Goal: Task Accomplishment & Management: Complete application form

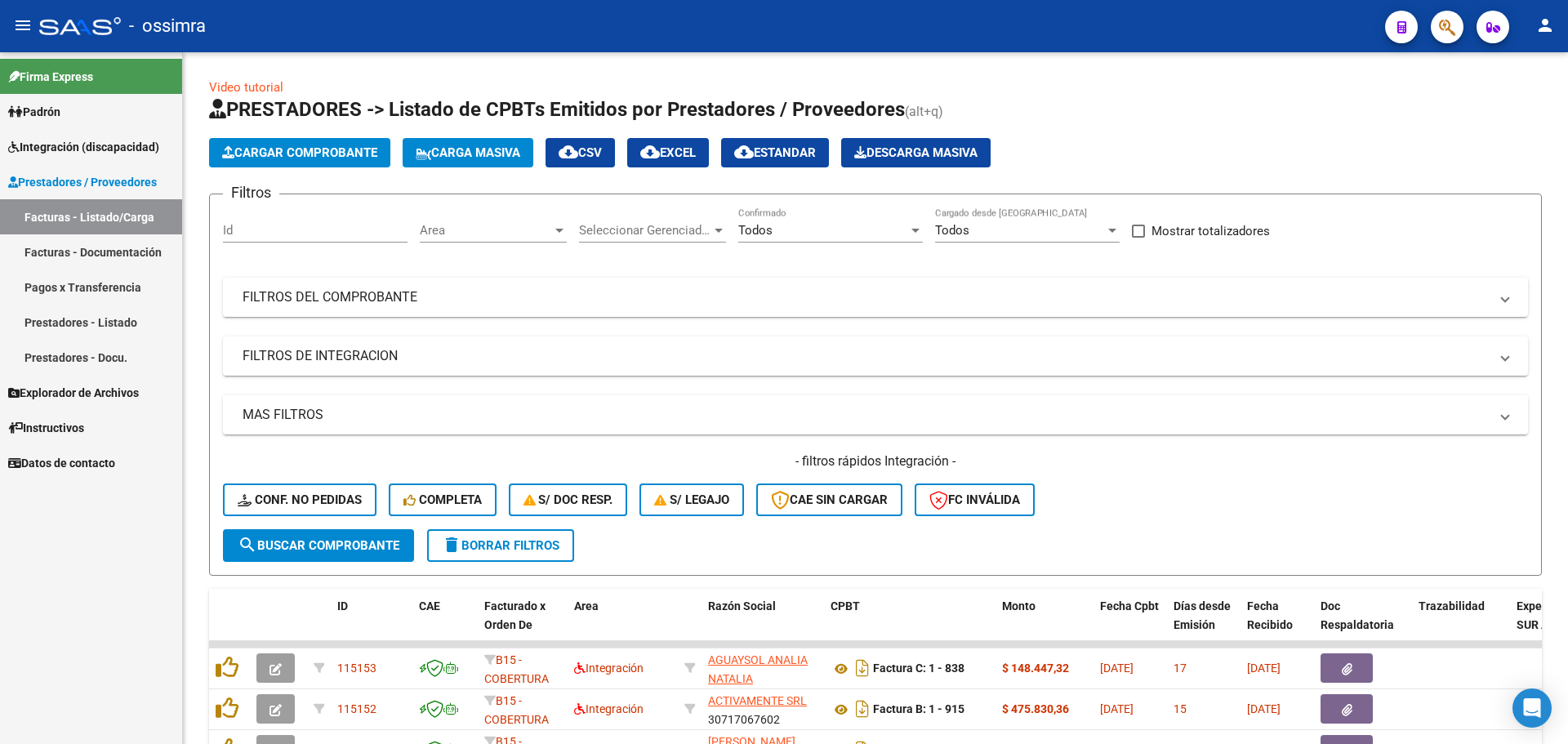
click at [116, 184] on span "Prestadores / Proveedores" at bounding box center [82, 182] width 149 height 18
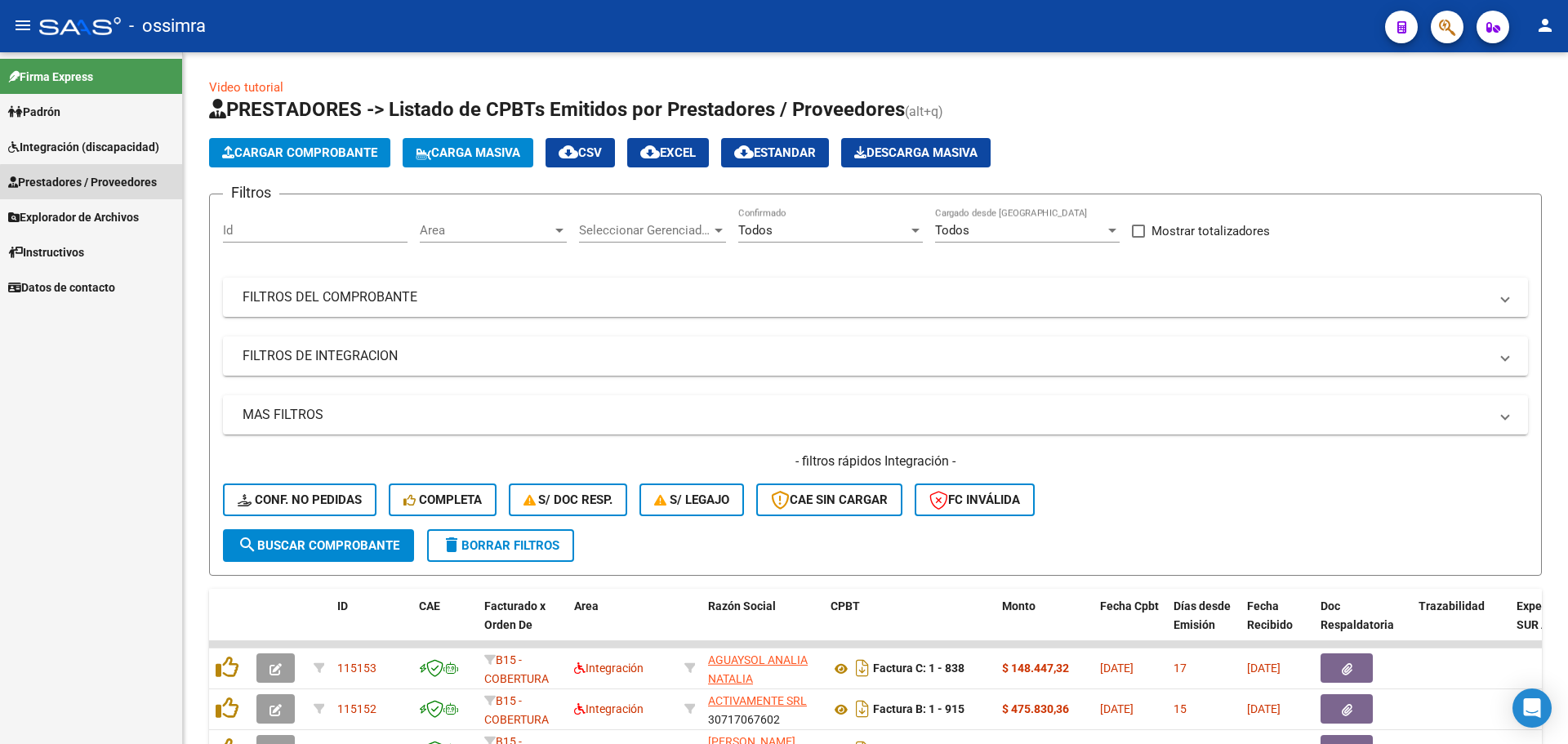
click at [116, 184] on span "Prestadores / Proveedores" at bounding box center [82, 182] width 149 height 18
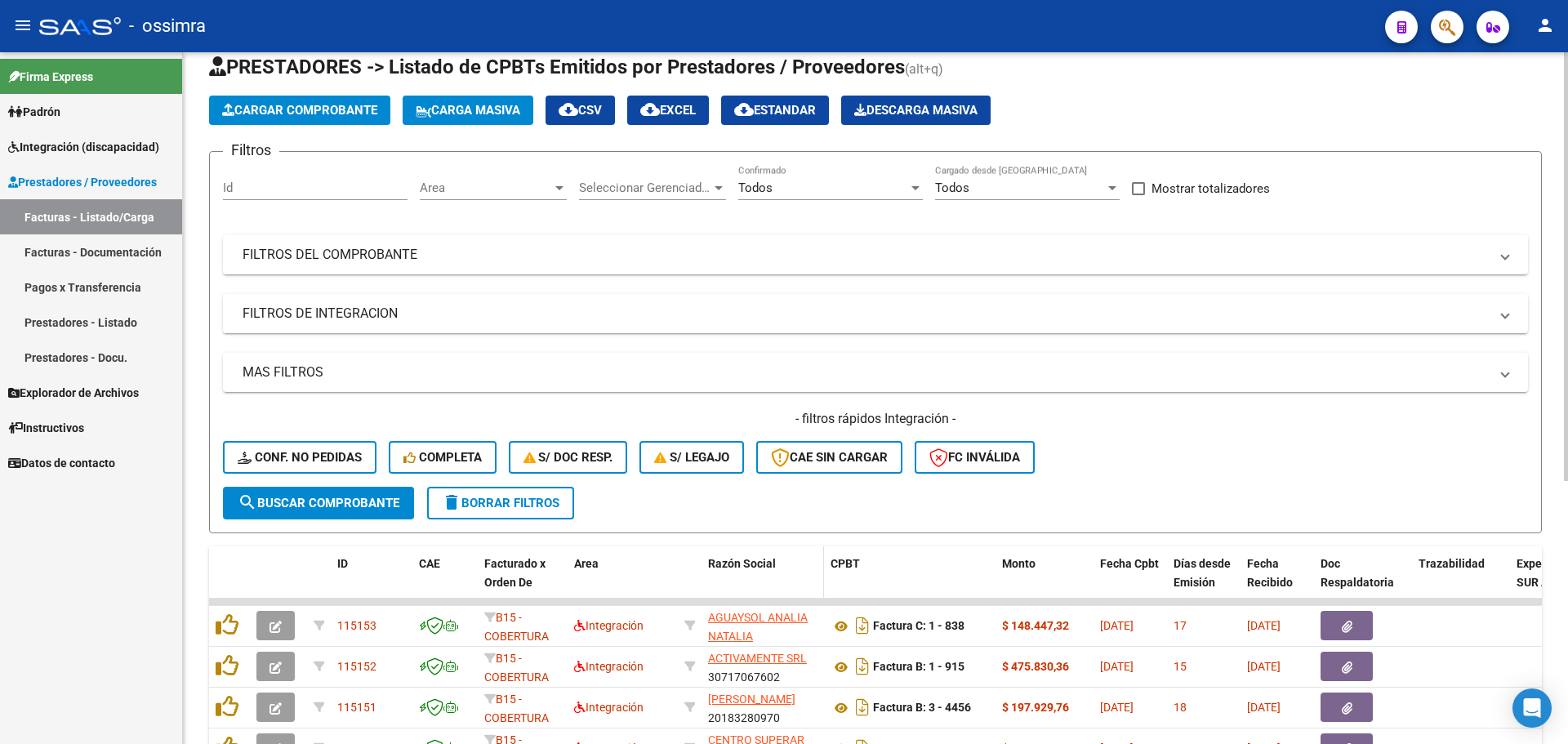
scroll to position [81, 0]
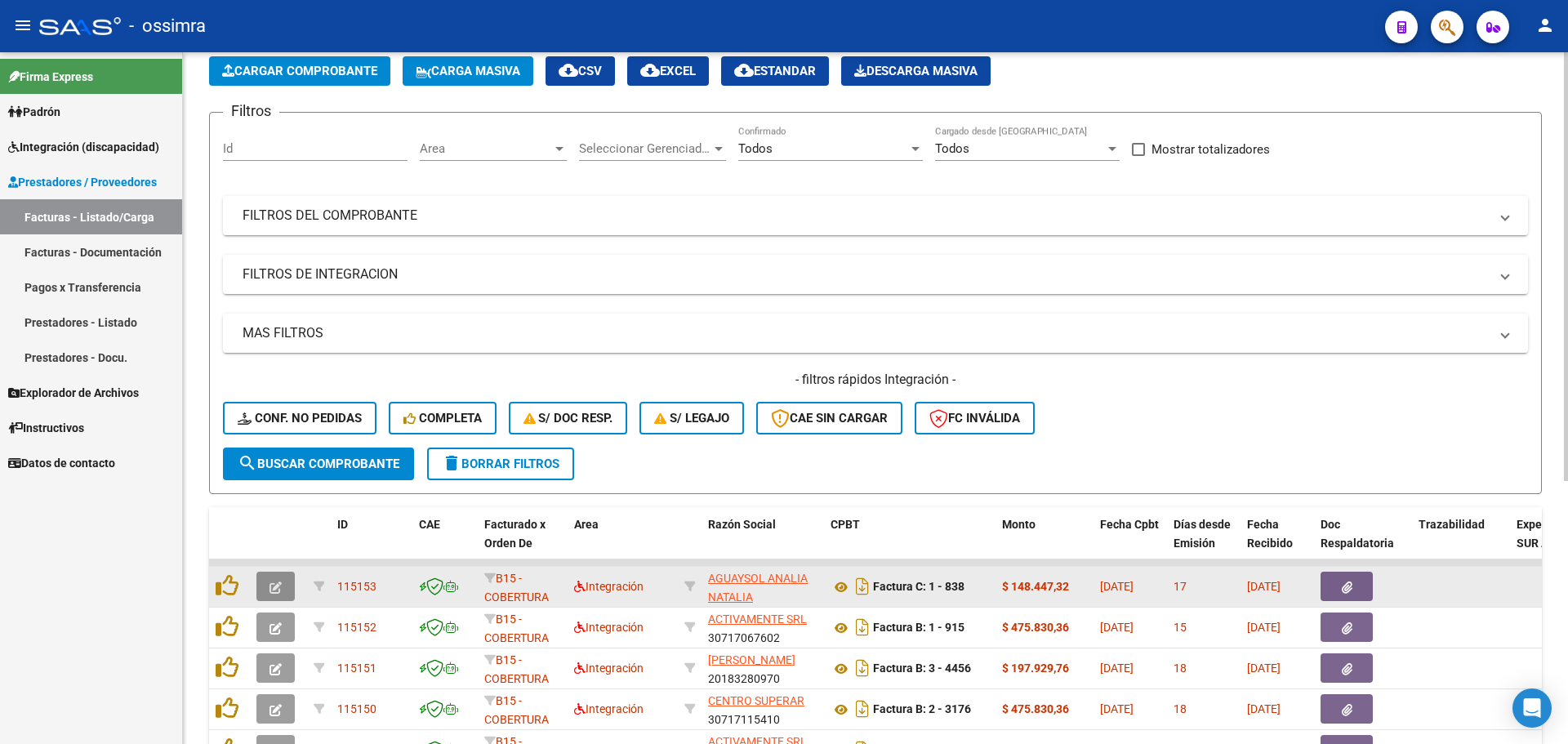
click at [273, 584] on icon "button" at bounding box center [275, 587] width 13 height 13
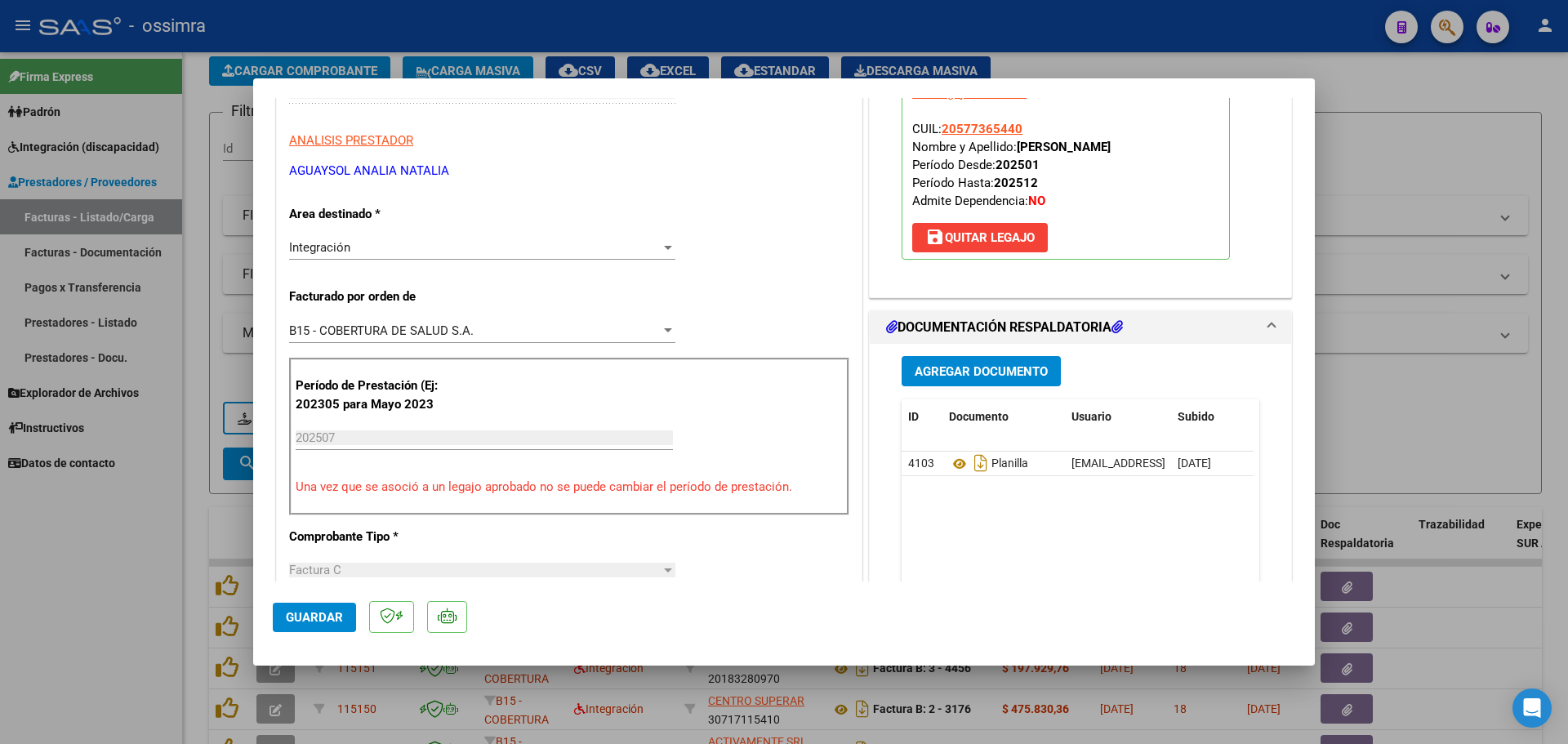
scroll to position [0, 0]
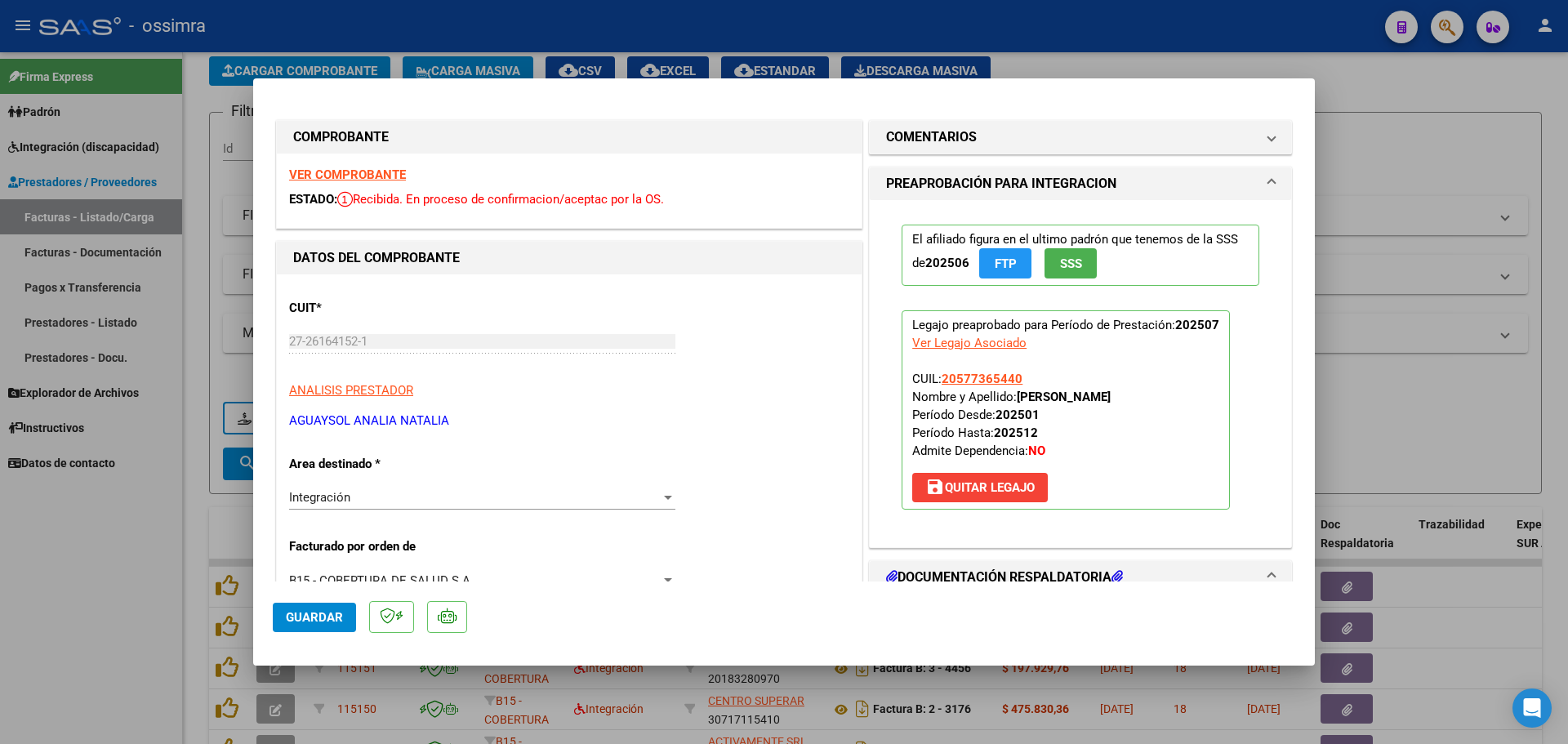
click at [307, 175] on strong "VER COMPROBANTE" at bounding box center [347, 174] width 117 height 15
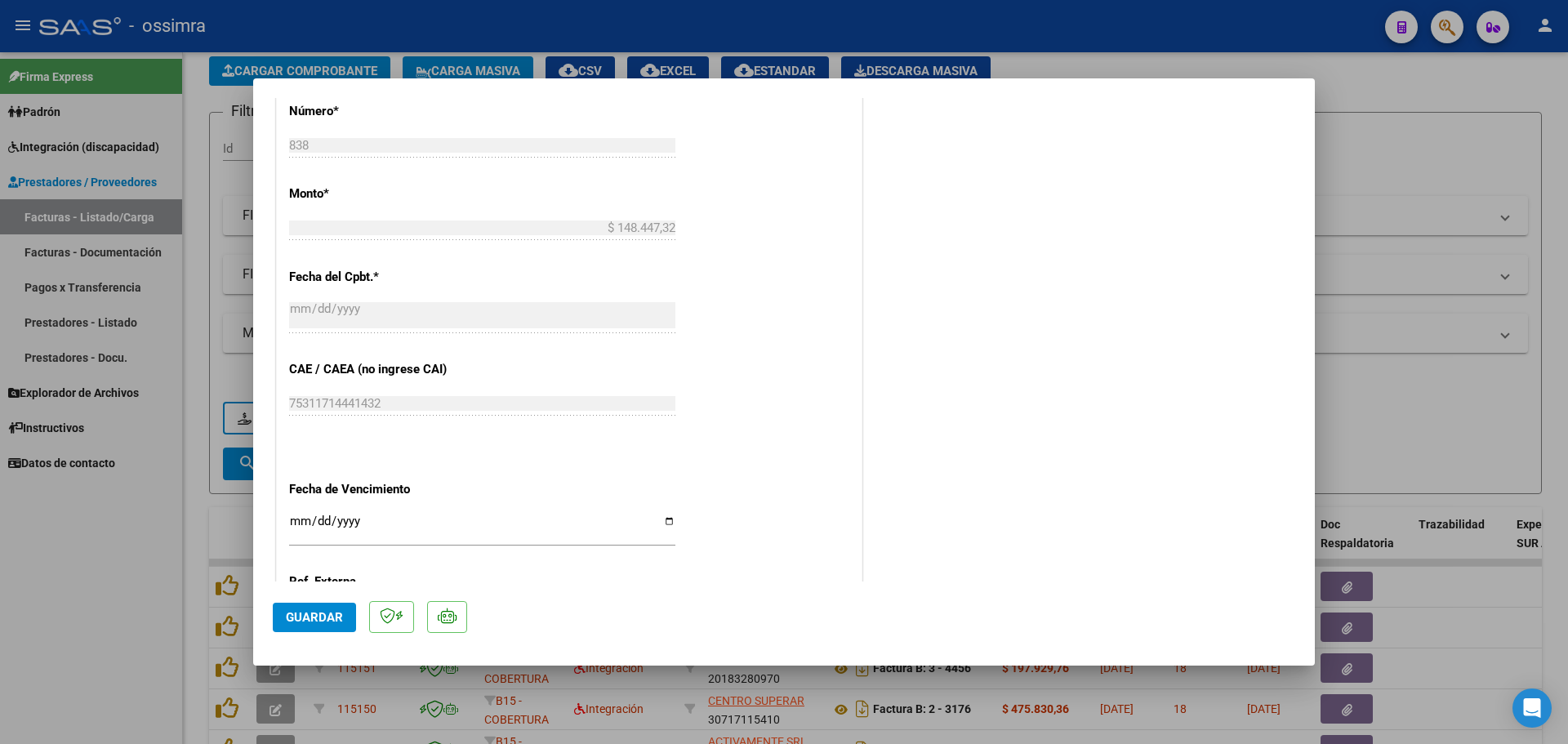
scroll to position [1000, 0]
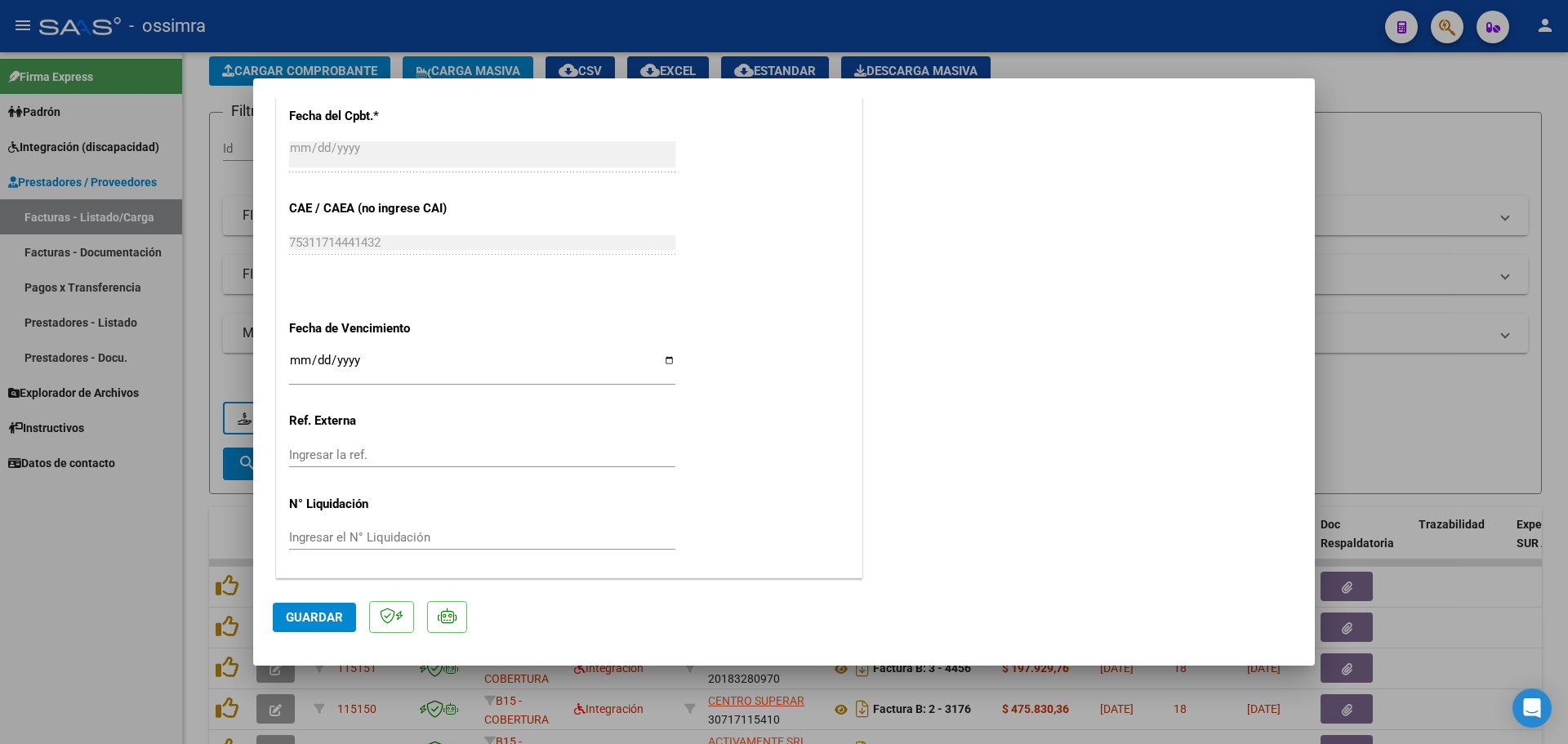
type input "$ 0,00"
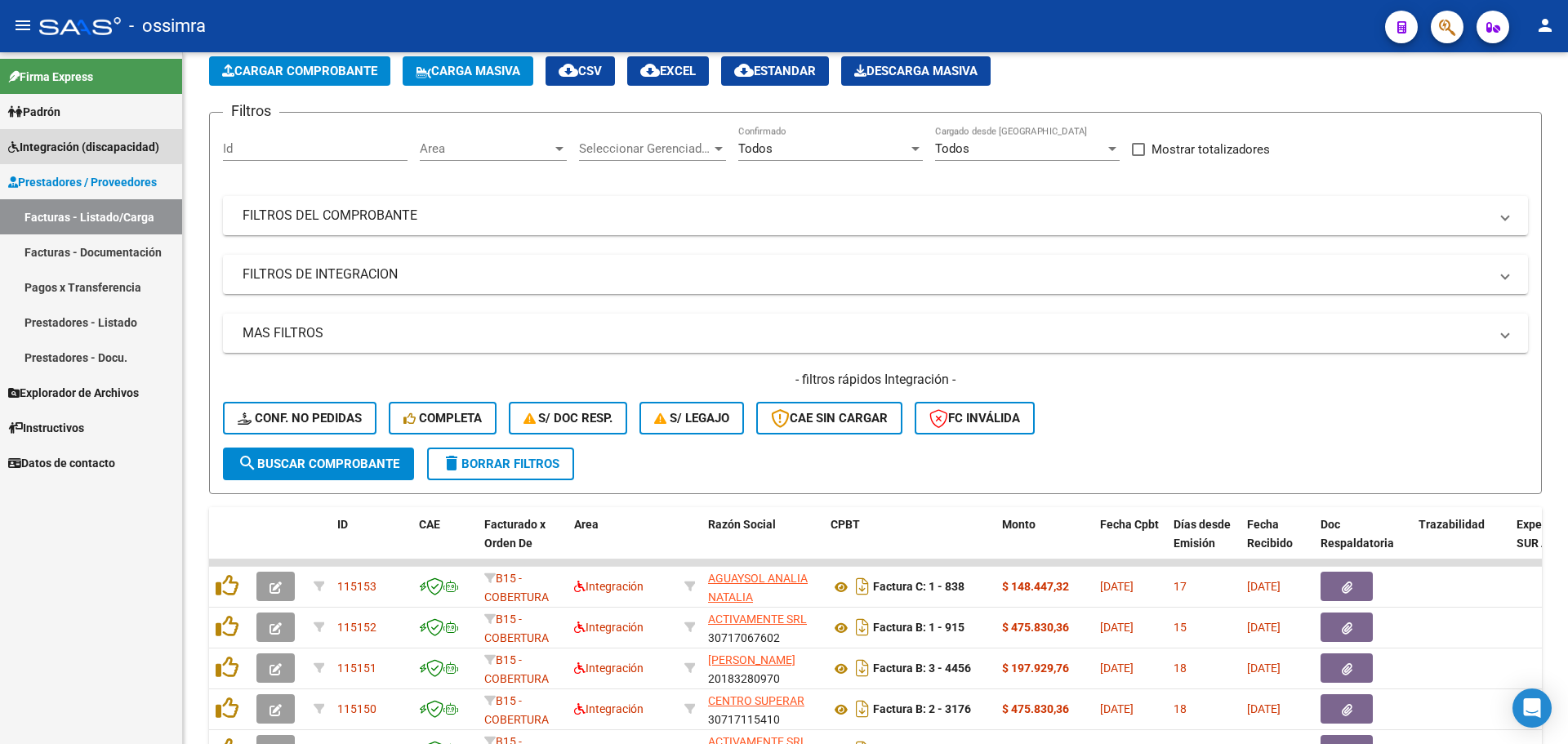
click at [79, 140] on span "Integración (discapacidad)" at bounding box center [83, 147] width 151 height 18
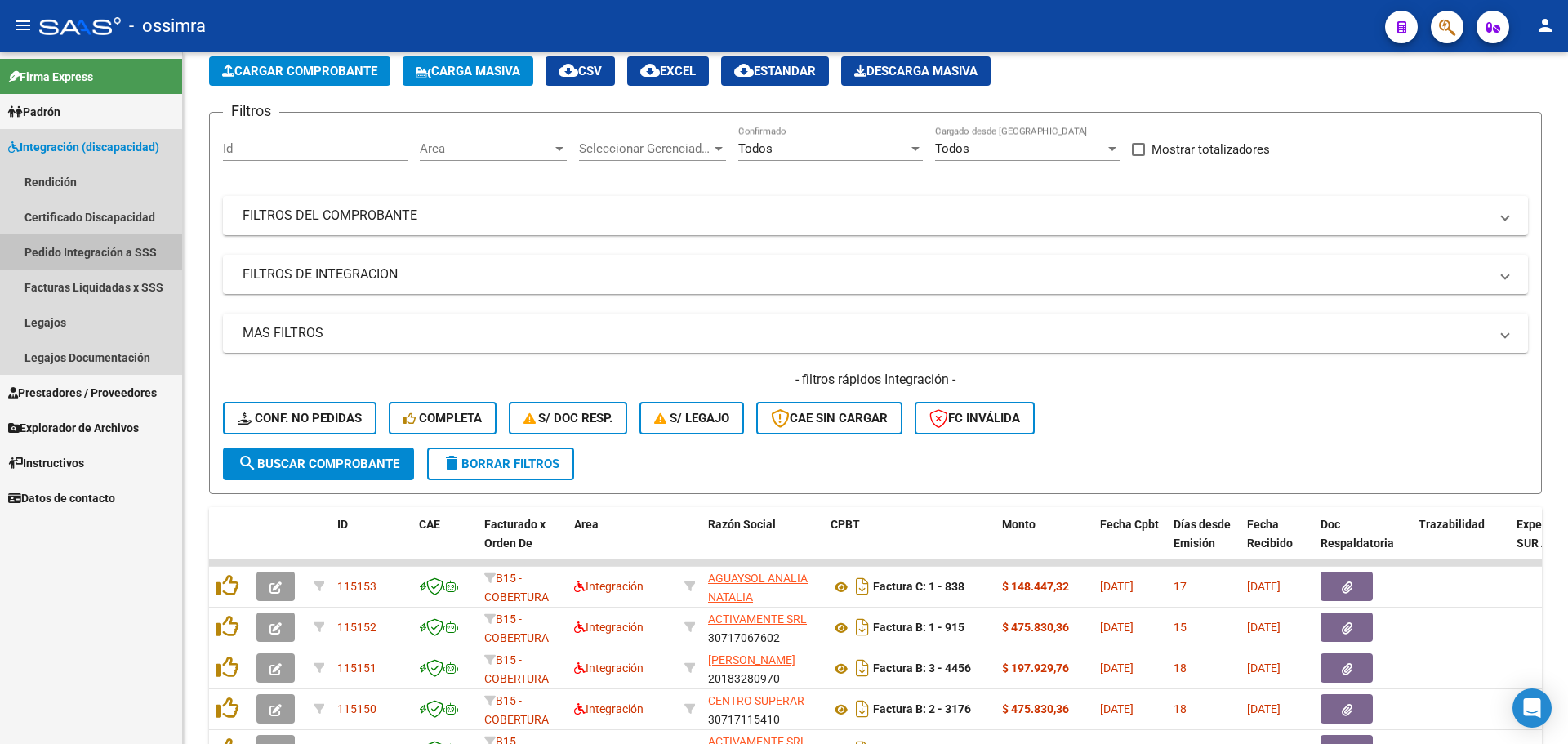
click at [78, 253] on link "Pedido Integración a SSS" at bounding box center [91, 252] width 182 height 35
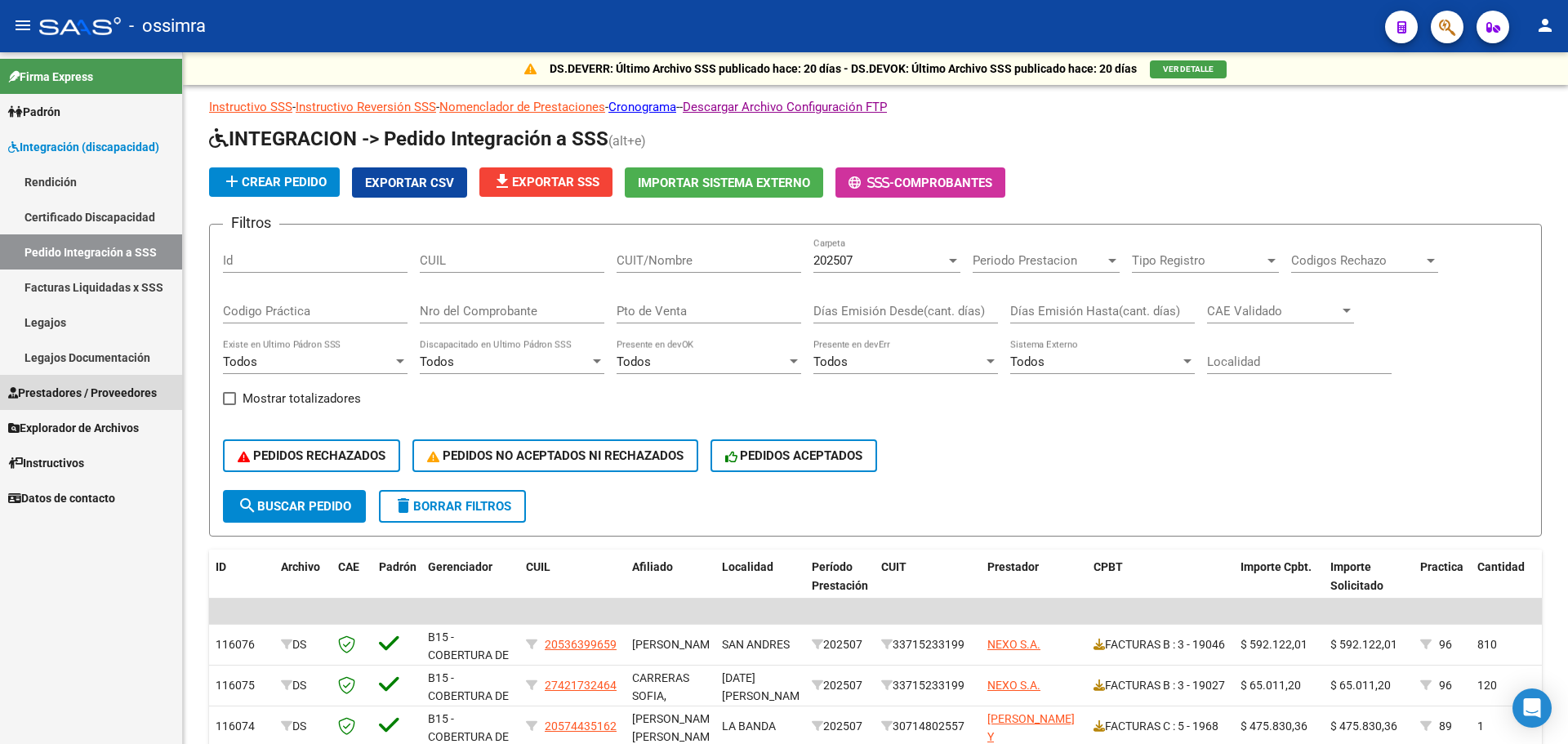
click at [94, 395] on span "Prestadores / Proveedores" at bounding box center [82, 393] width 149 height 18
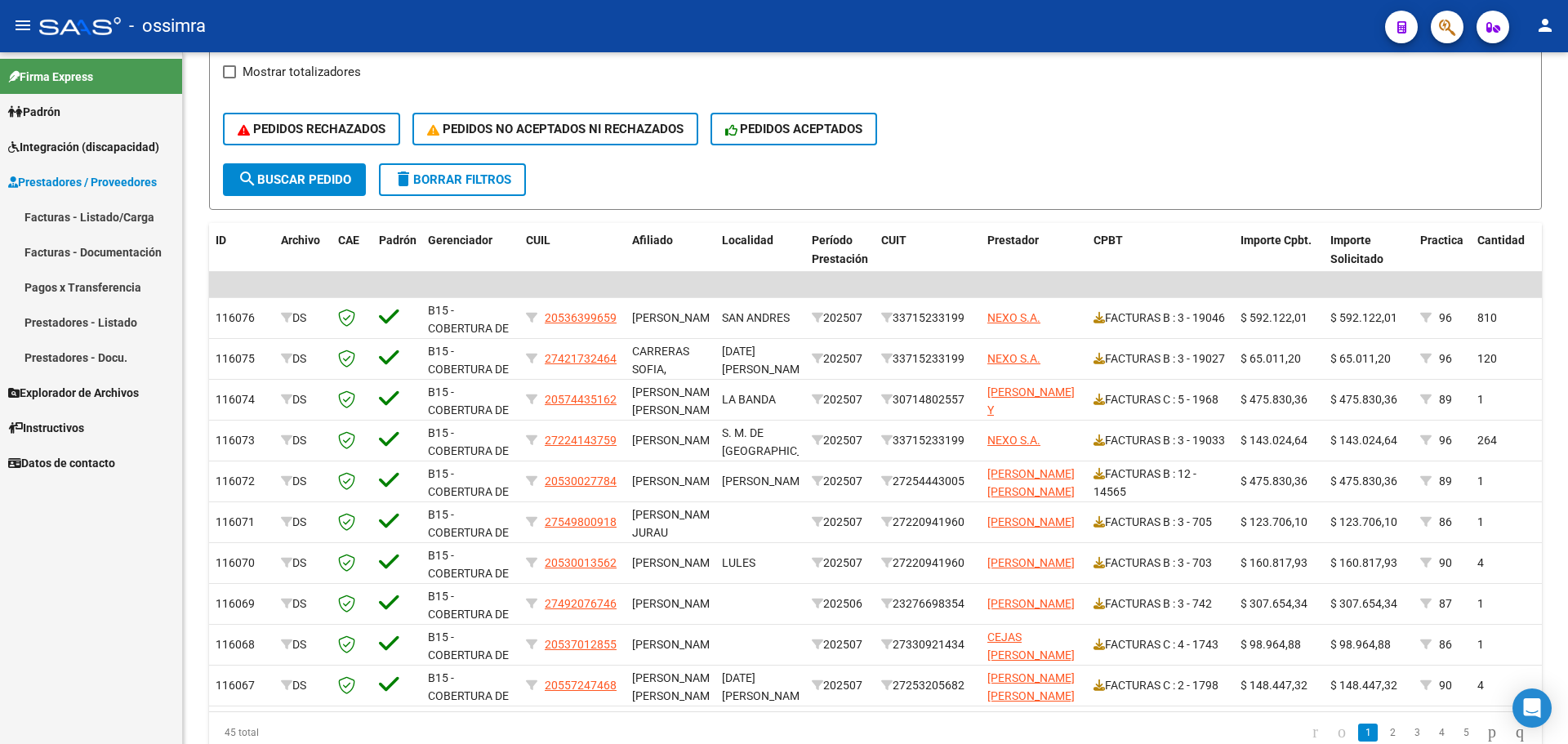
click at [91, 209] on link "Facturas - Listado/Carga" at bounding box center [91, 216] width 182 height 35
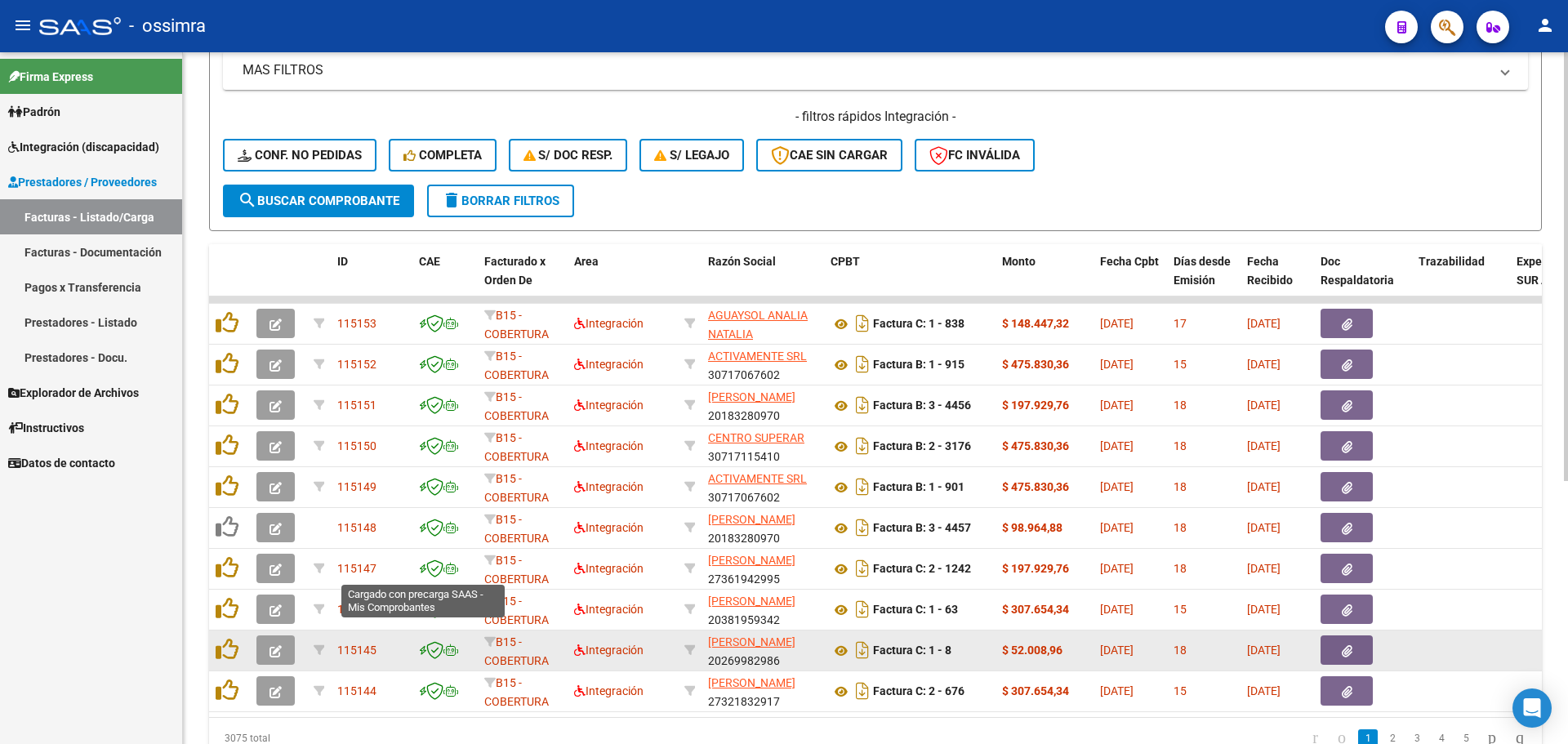
scroll to position [342, 0]
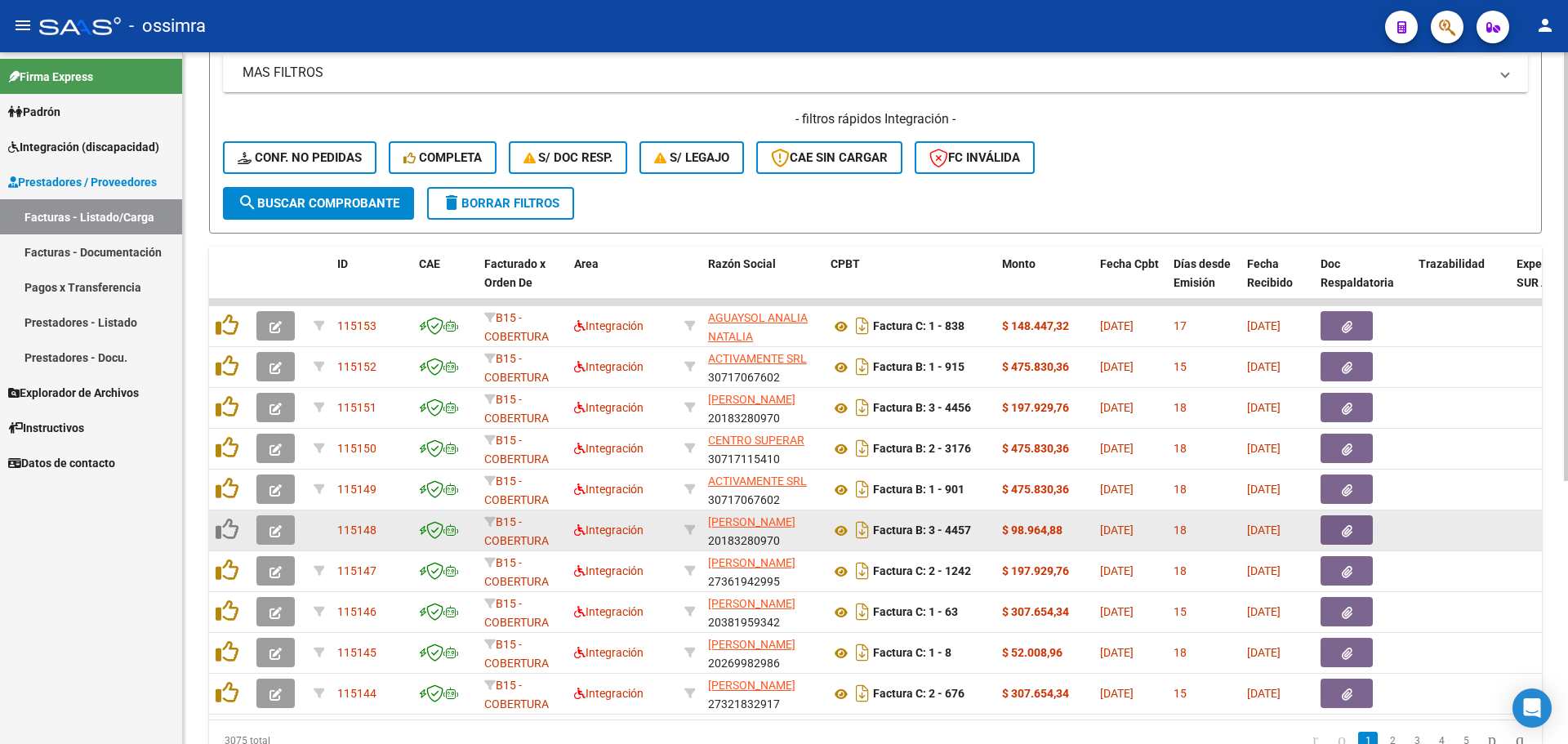
click at [280, 530] on icon "button" at bounding box center [275, 531] width 13 height 13
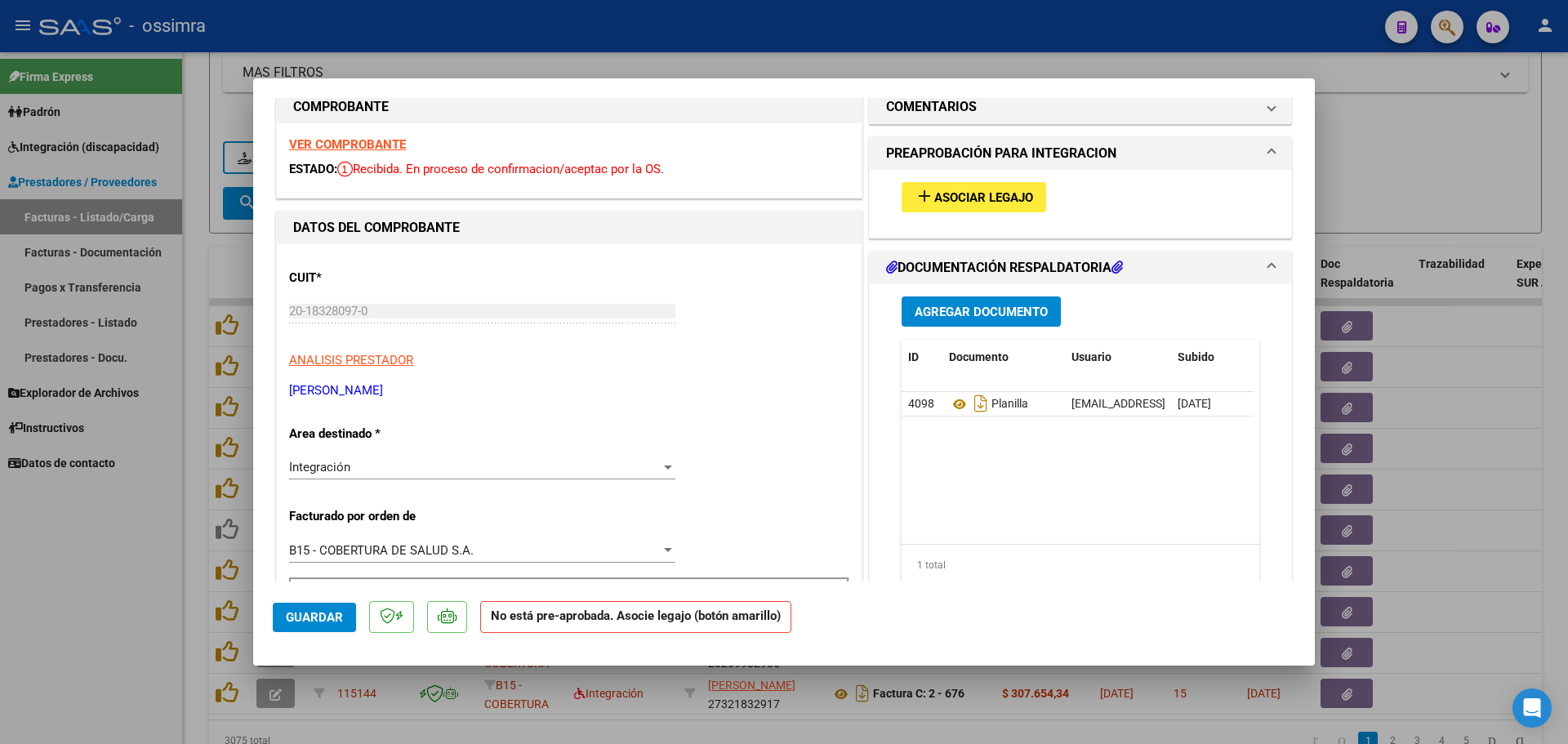
scroll to position [0, 0]
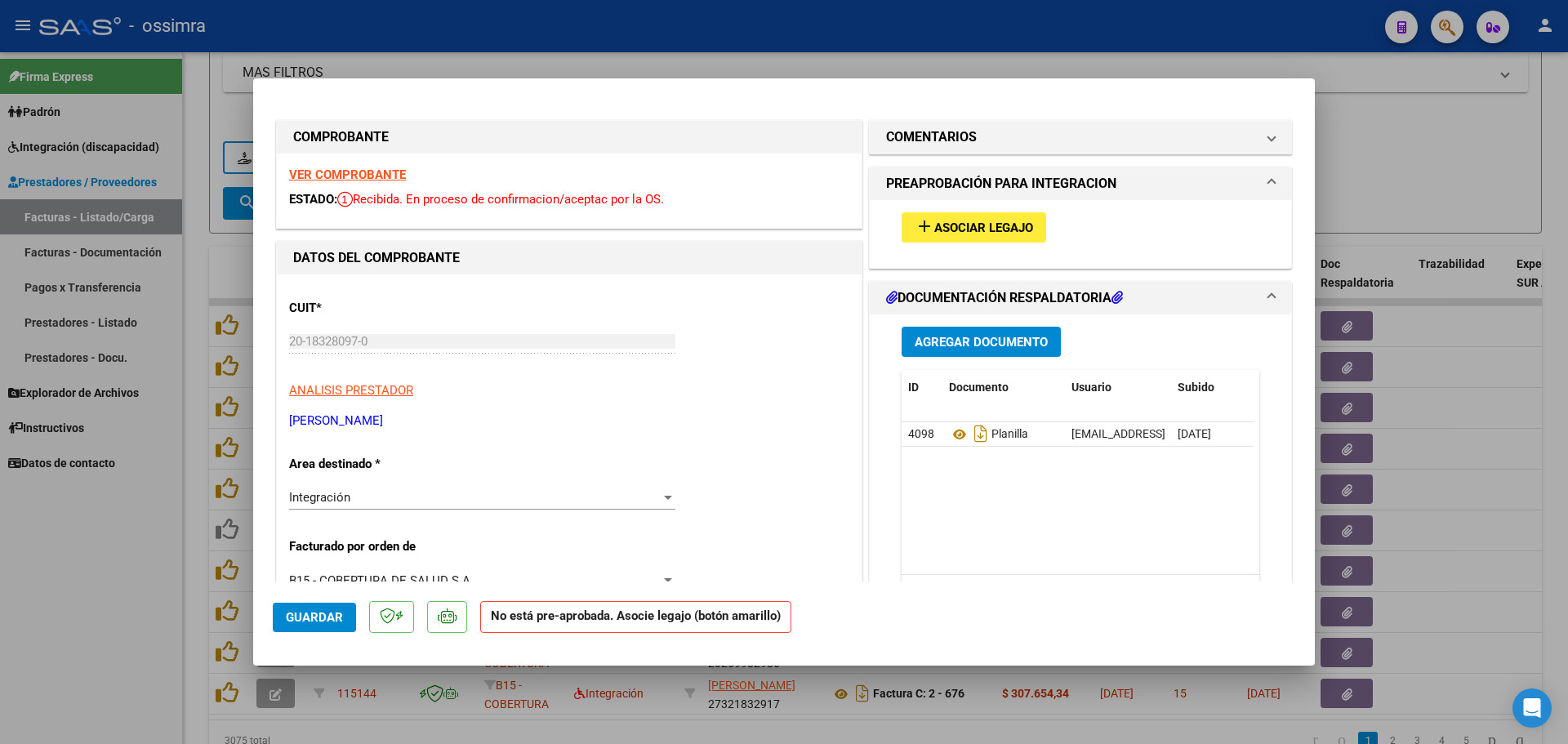
type input "$ 0,00"
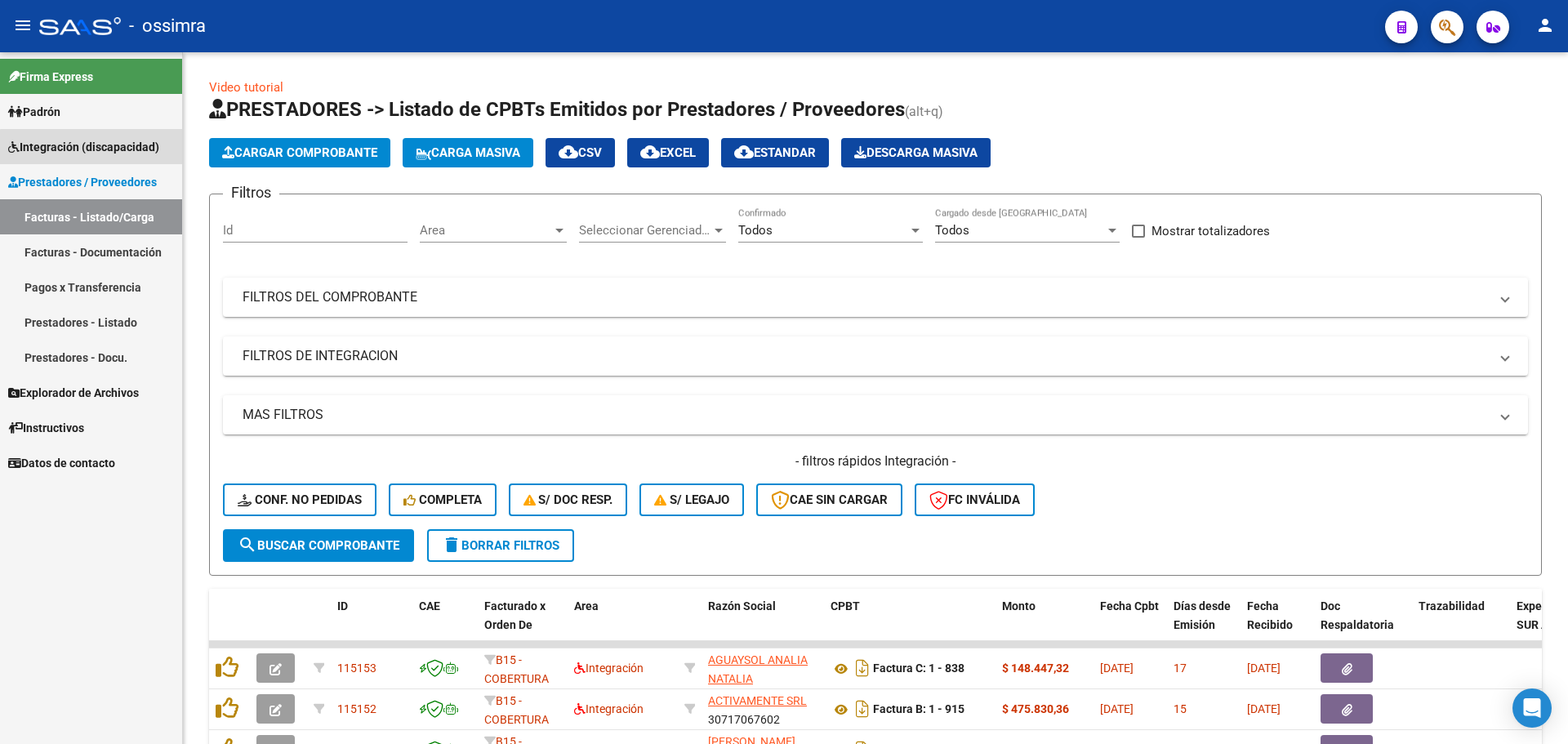
click at [92, 151] on span "Integración (discapacidad)" at bounding box center [83, 147] width 151 height 18
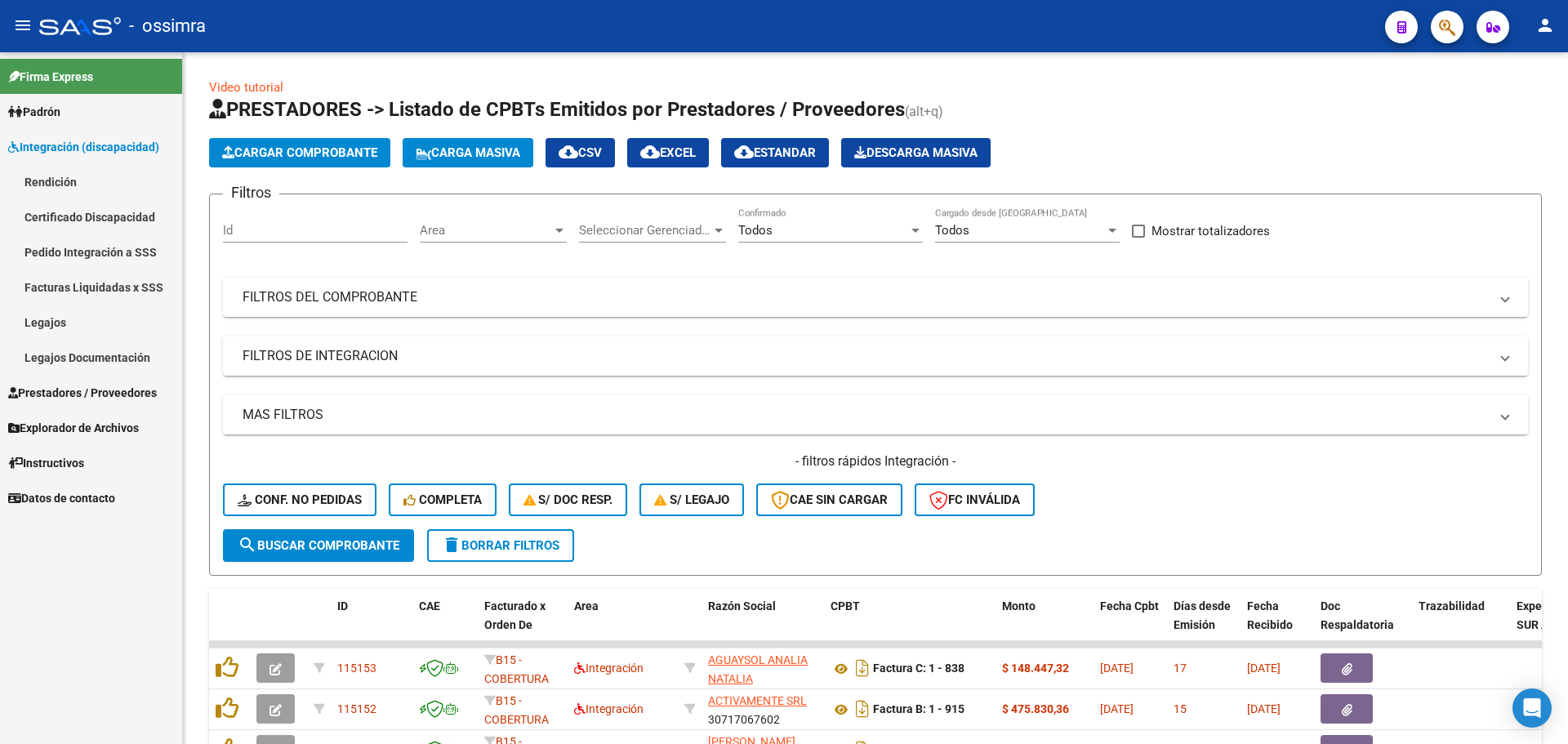
click at [82, 248] on link "Pedido Integración a SSS" at bounding box center [91, 252] width 182 height 35
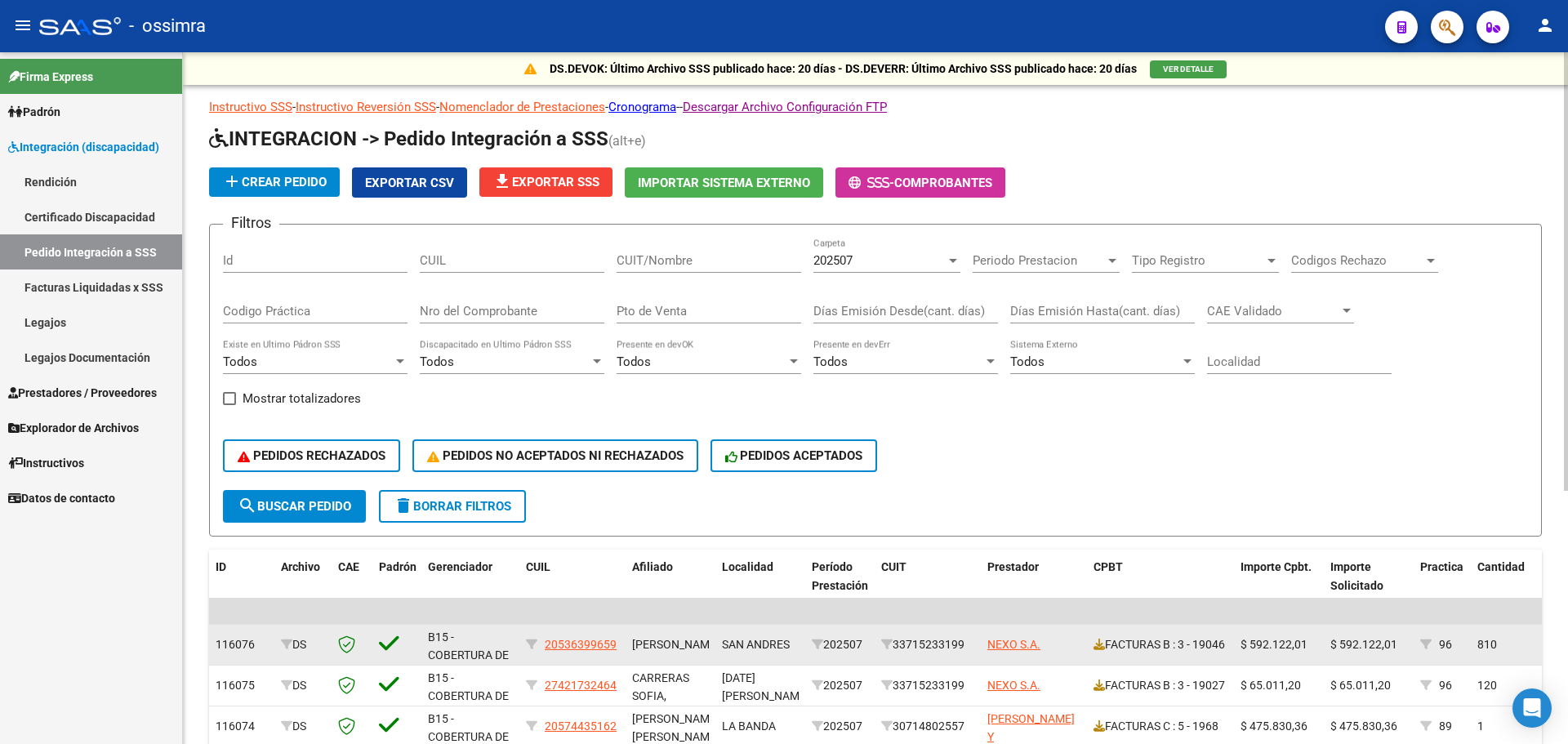
scroll to position [81, 0]
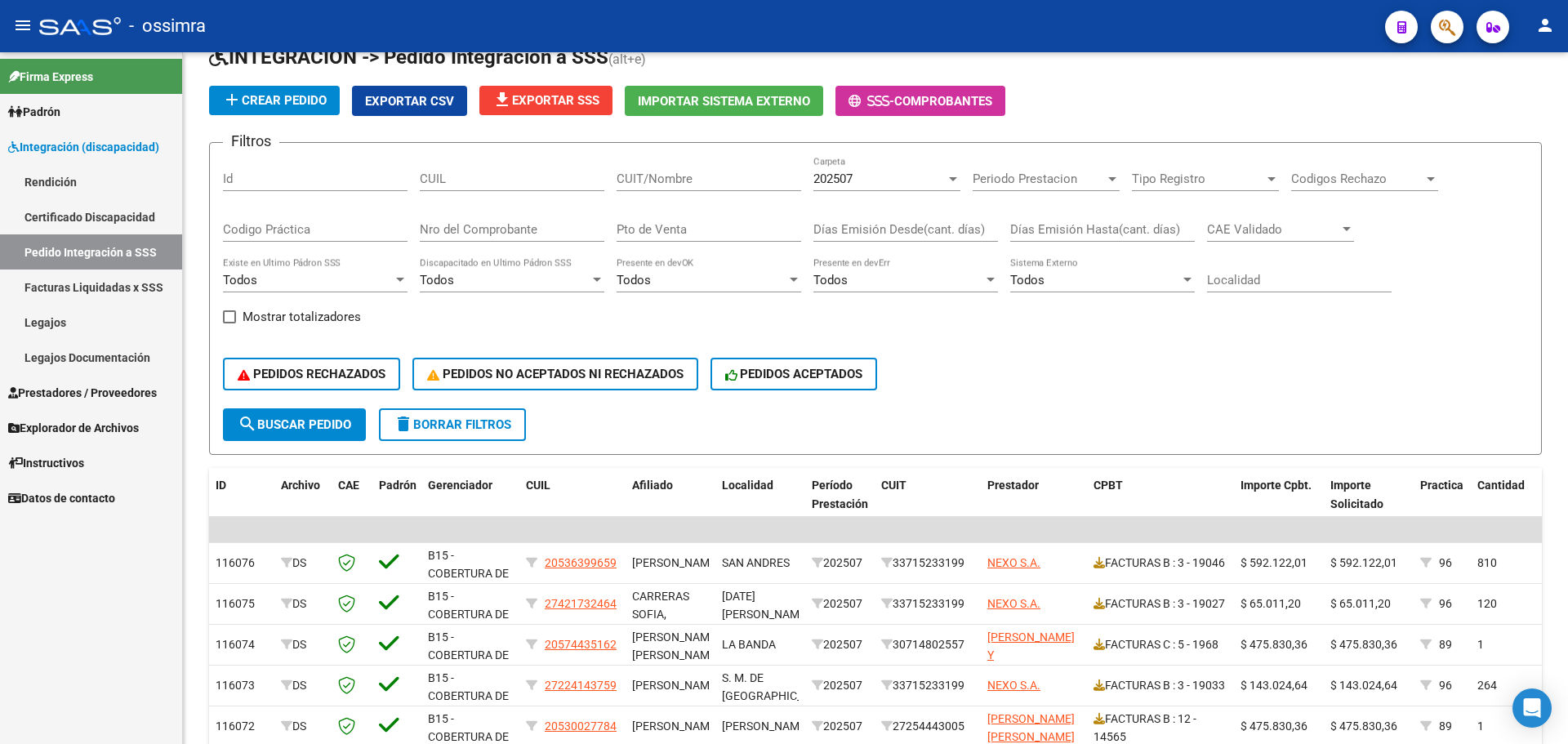
click at [59, 387] on span "Prestadores / Proveedores" at bounding box center [82, 393] width 149 height 18
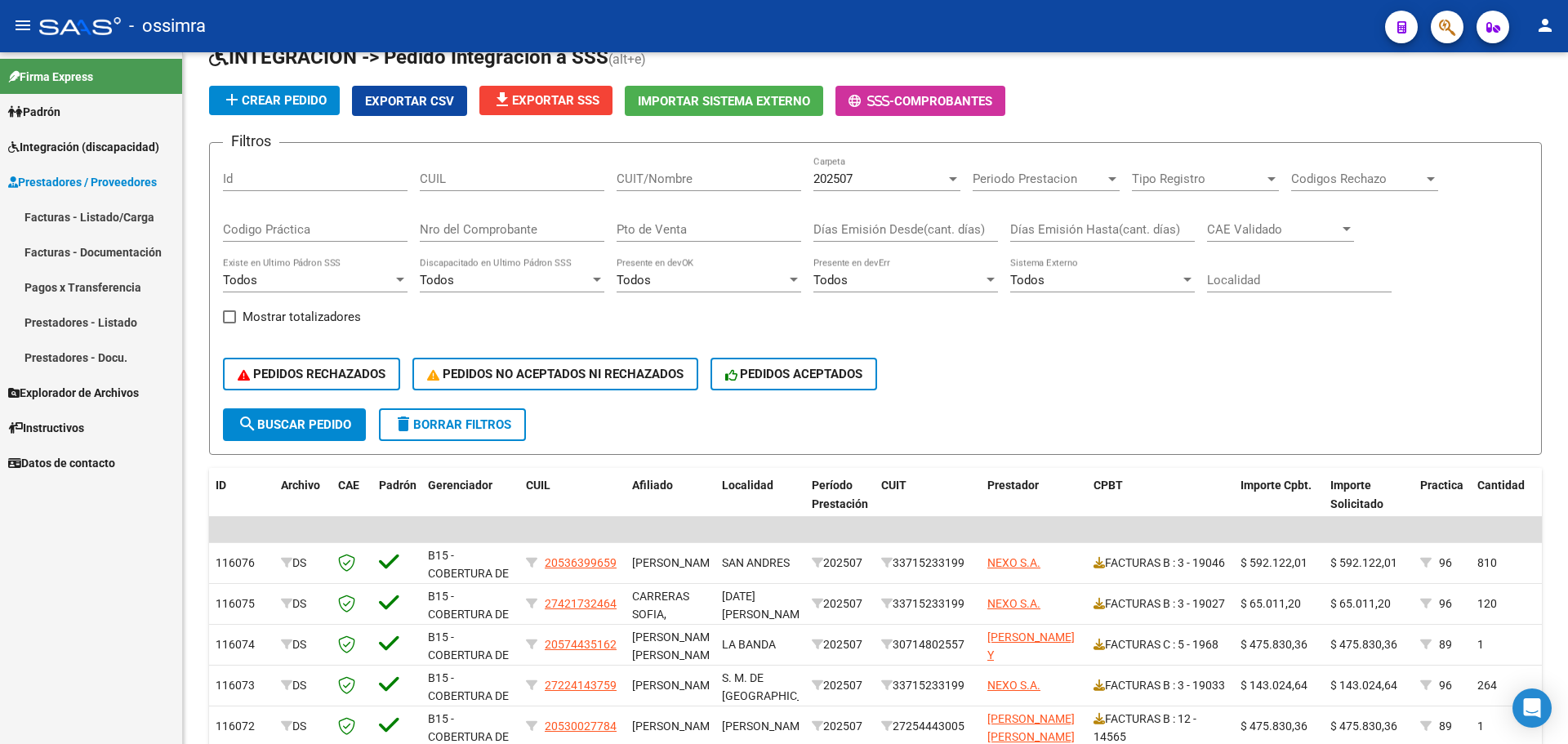
click at [96, 213] on link "Facturas - Listado/Carga" at bounding box center [91, 216] width 182 height 35
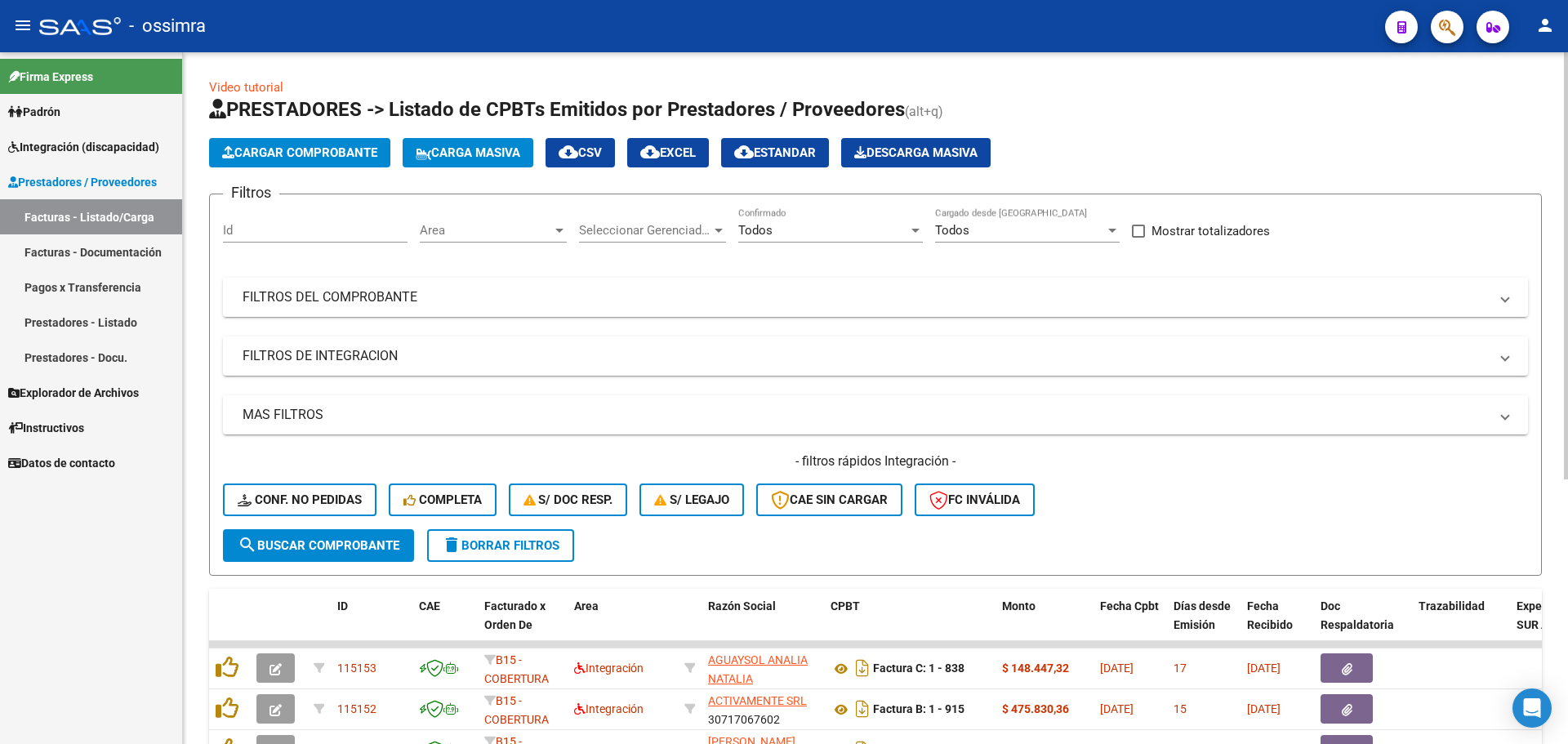
click at [283, 288] on mat-panel-title "FILTROS DEL COMPROBANTE" at bounding box center [866, 297] width 1246 height 18
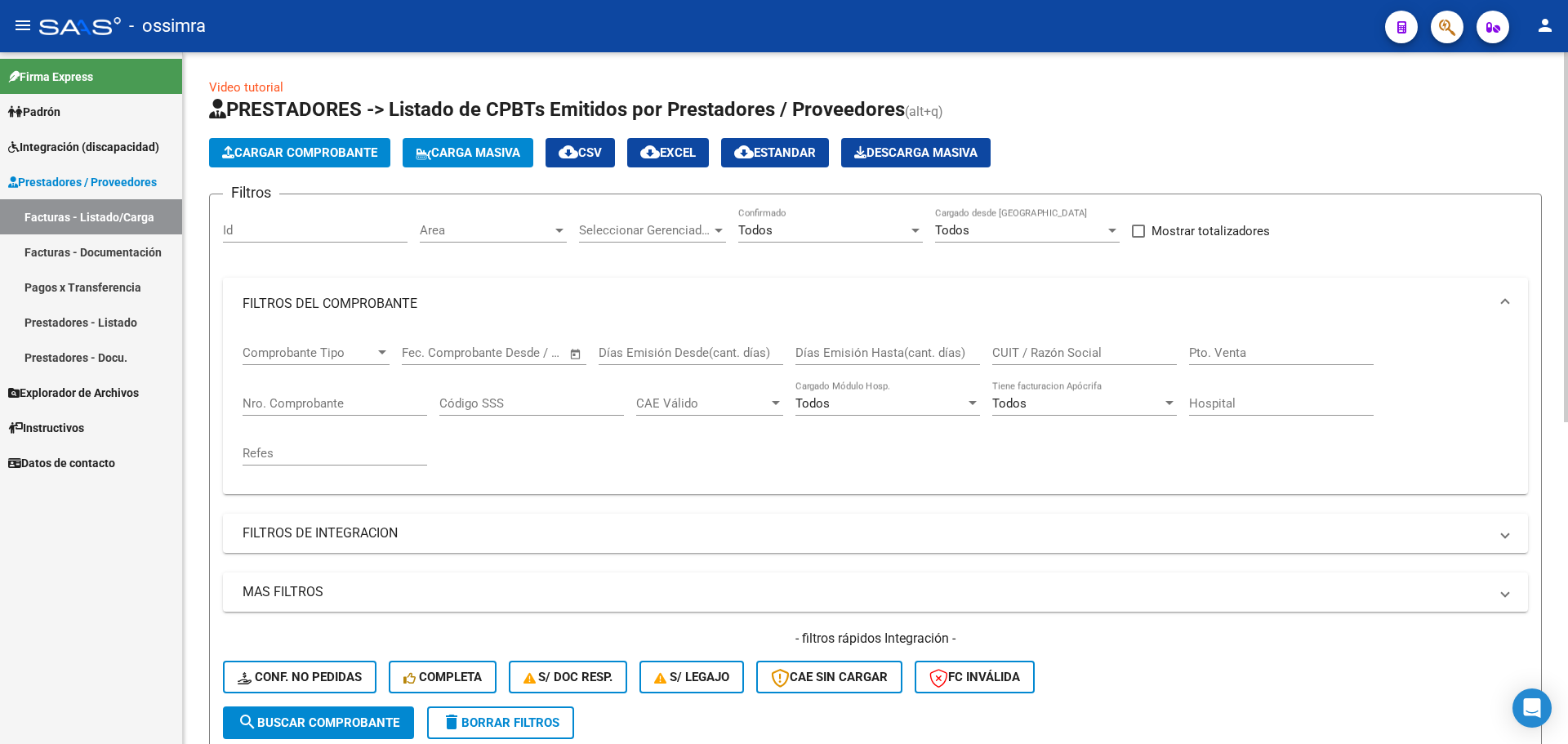
click at [361, 402] on input "Nro. Comprobante" at bounding box center [335, 402] width 184 height 15
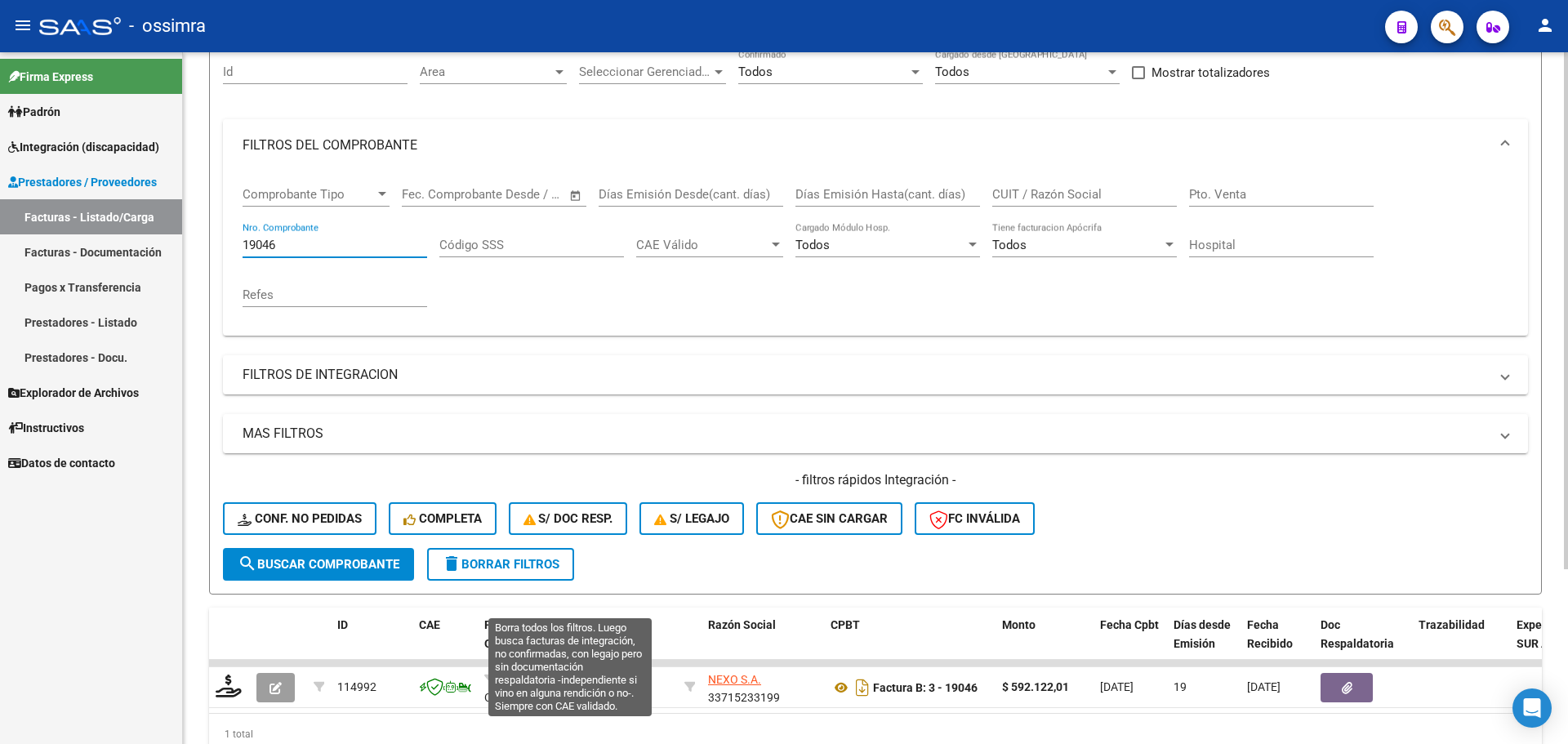
scroll to position [233, 0]
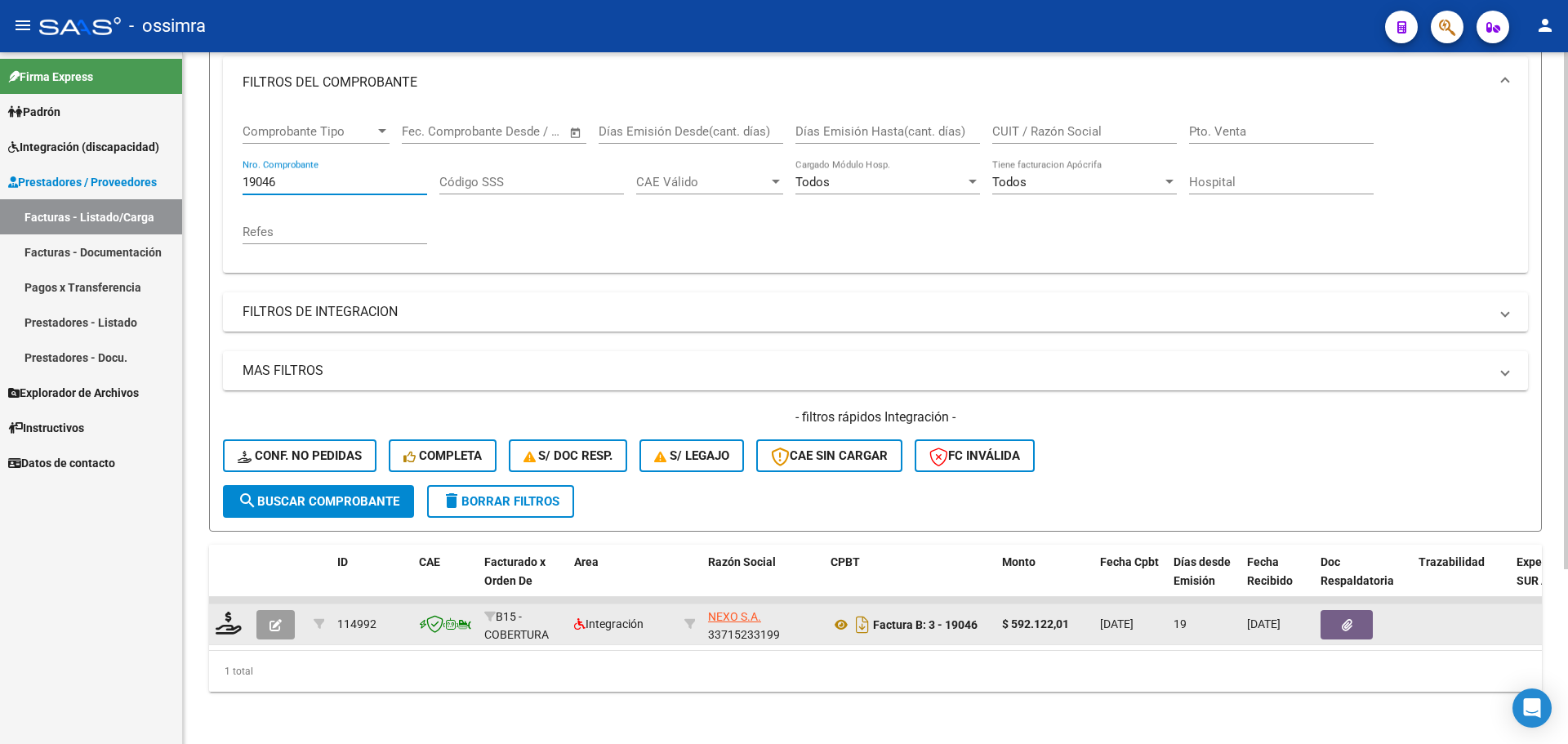
type input "19046"
click at [264, 616] on button "button" at bounding box center [275, 625] width 38 height 29
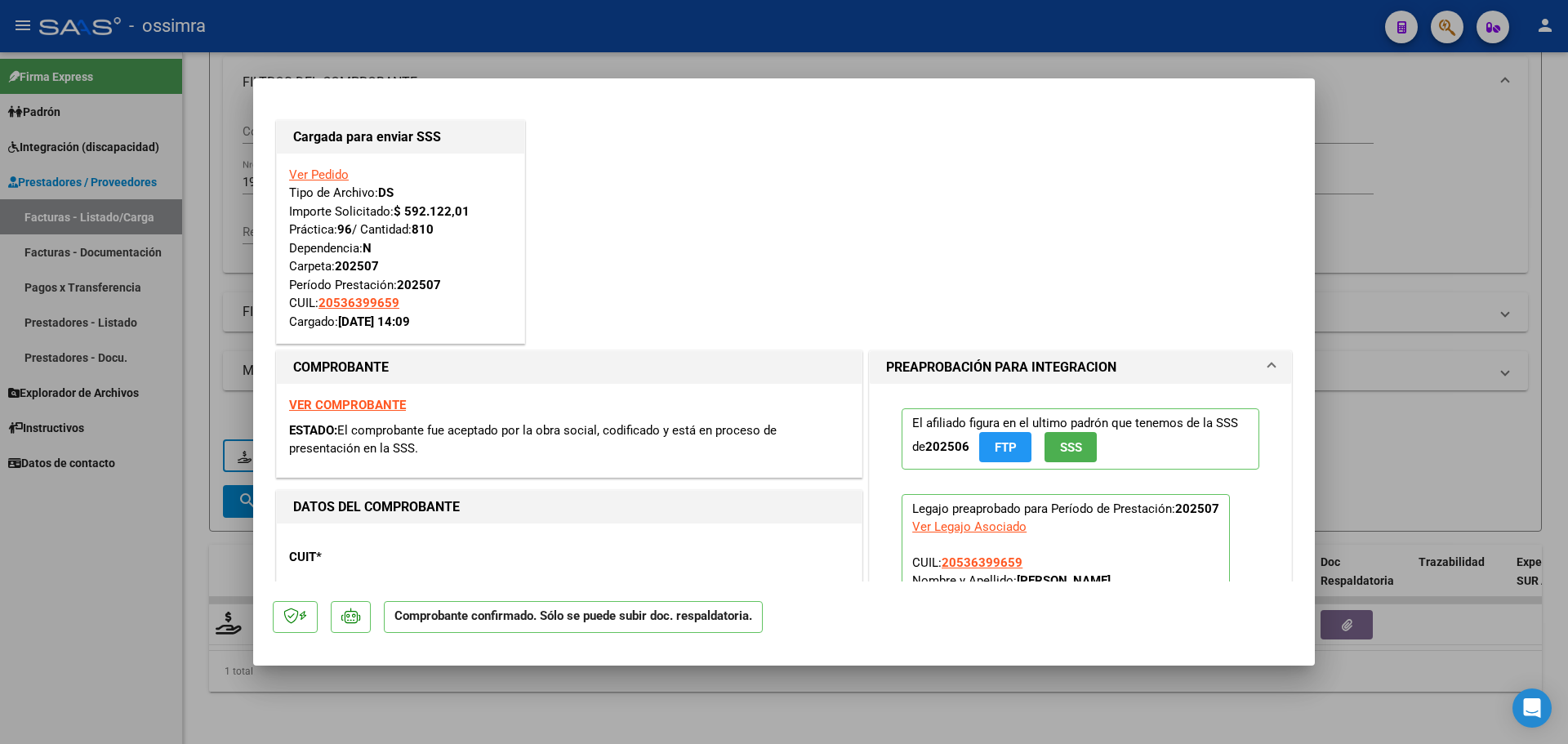
click at [316, 174] on link "Ver Pedido" at bounding box center [318, 174] width 60 height 15
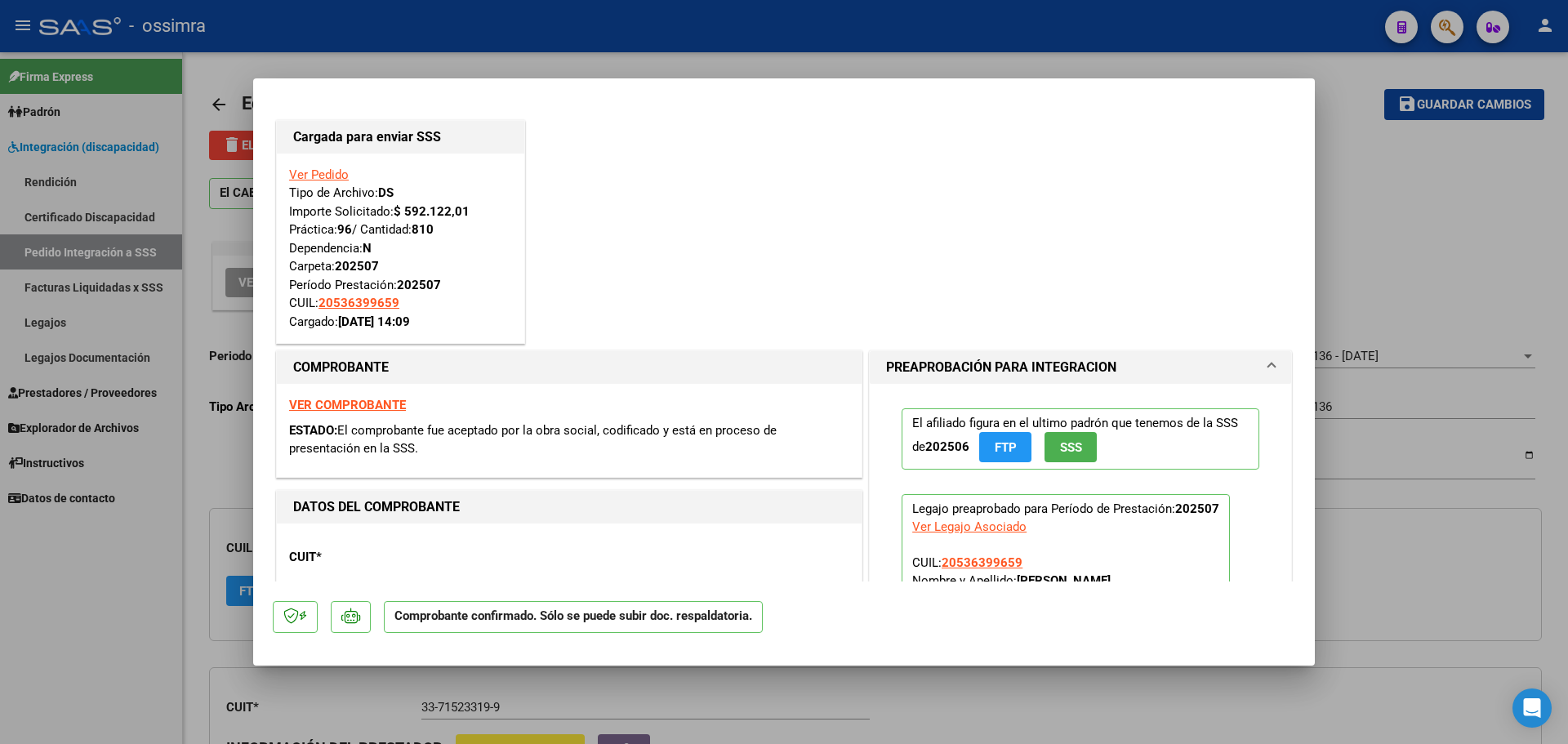
type input "$ 0,00"
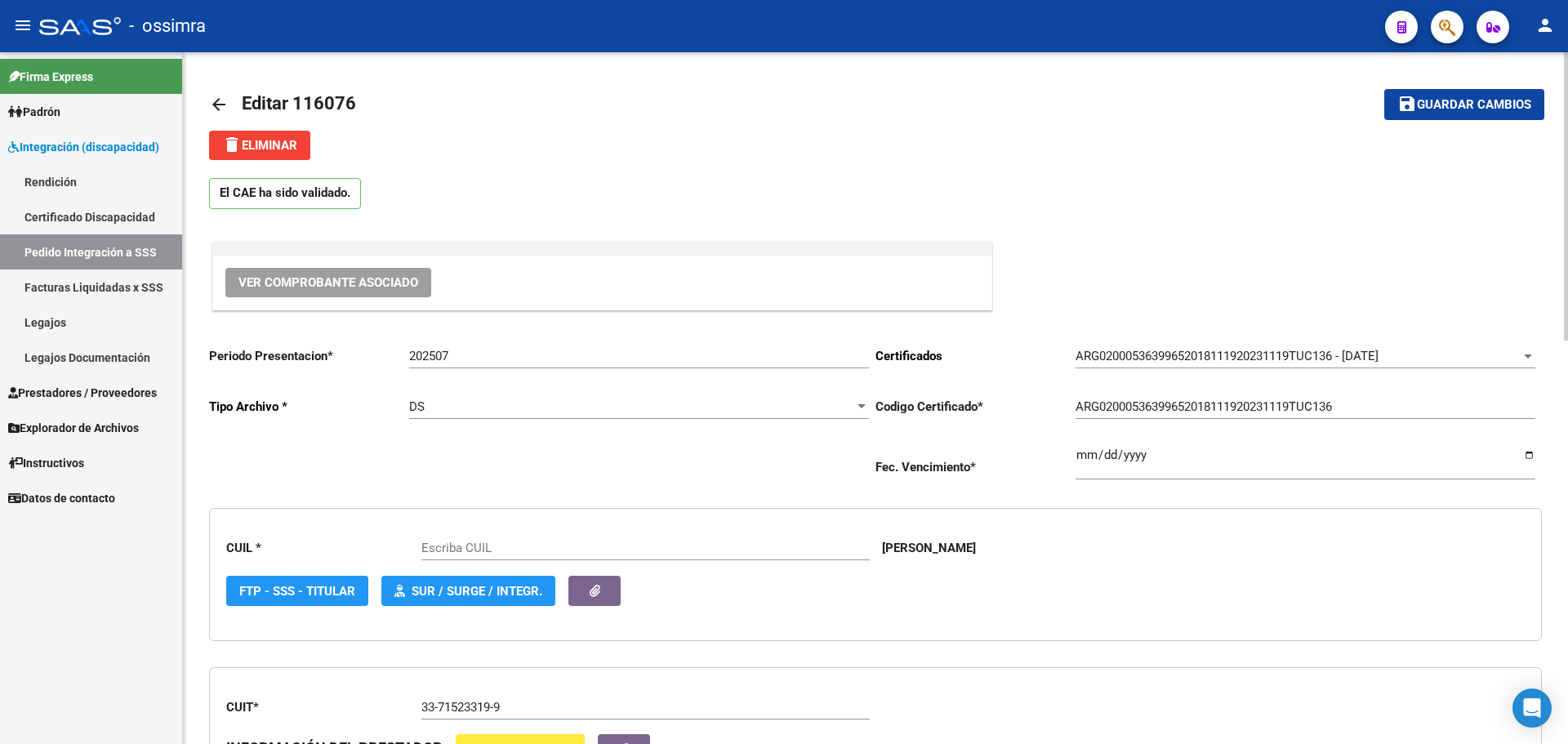
type input "20536399659"
